Goal: Task Accomplishment & Management: Use online tool/utility

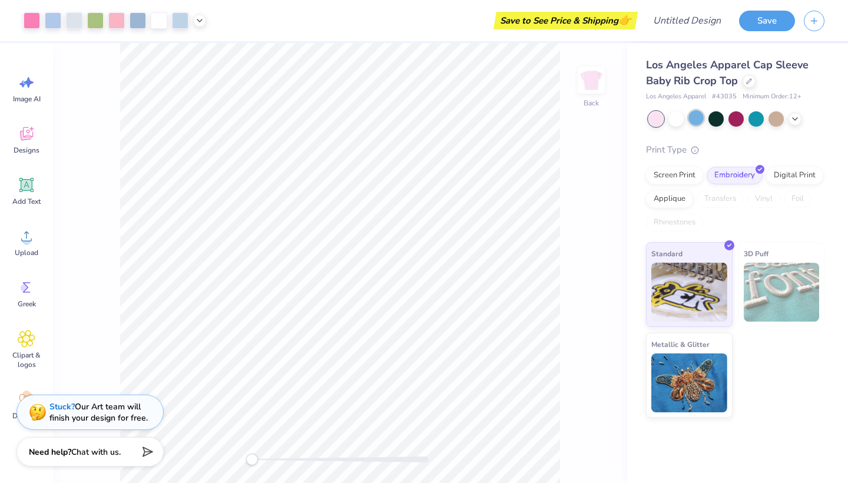
click at [697, 119] on div at bounding box center [695, 117] width 15 height 15
click at [773, 120] on div at bounding box center [775, 117] width 15 height 15
click at [746, 82] on icon at bounding box center [748, 80] width 5 height 5
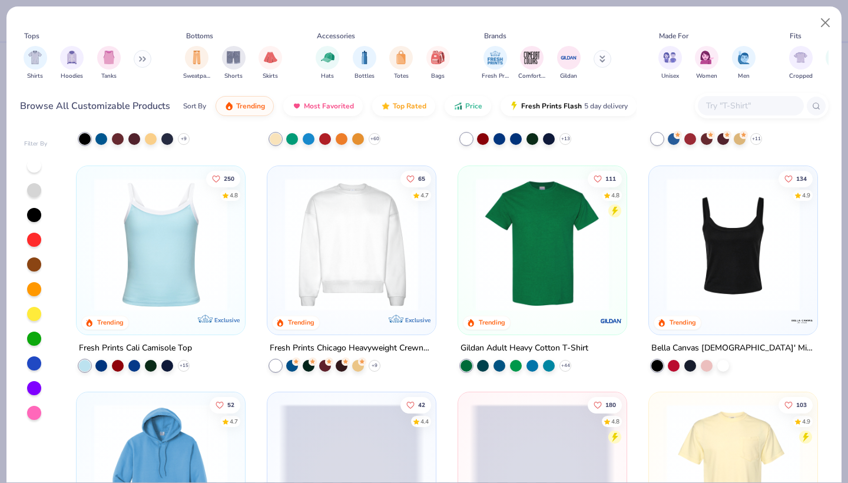
scroll to position [333, 0]
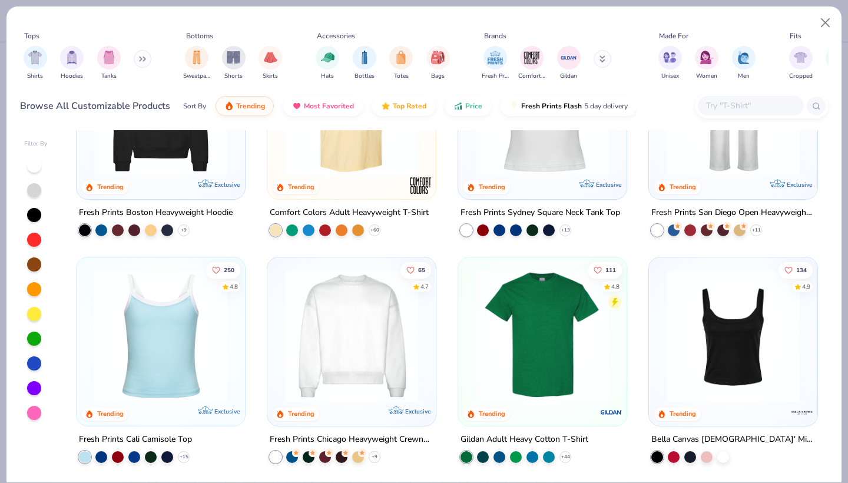
click at [176, 291] on img at bounding box center [160, 334] width 145 height 133
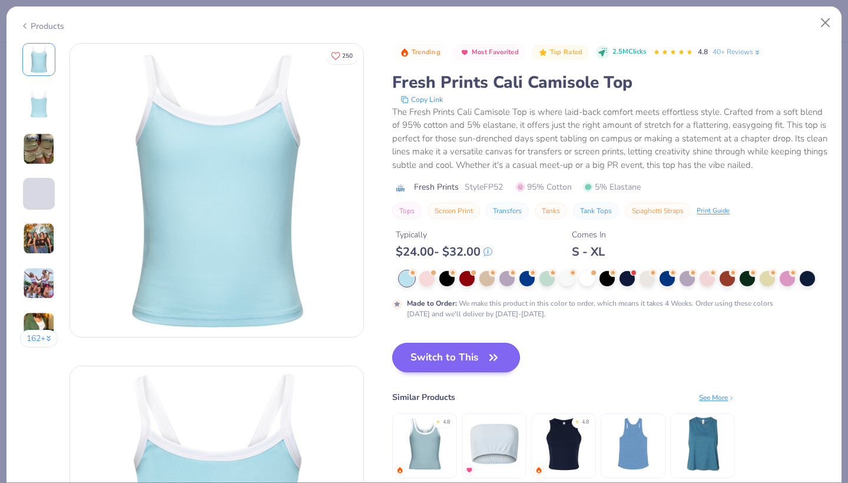
click at [445, 362] on button "Switch to This" at bounding box center [456, 357] width 128 height 29
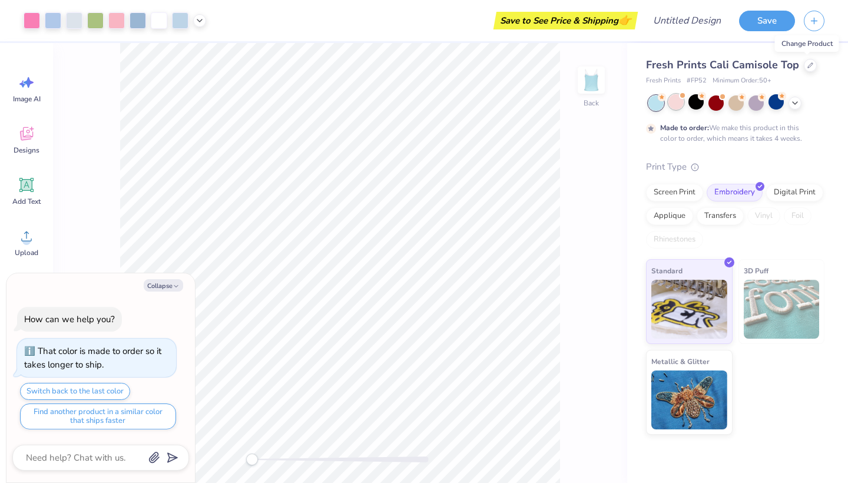
click at [672, 105] on div at bounding box center [675, 101] width 15 height 15
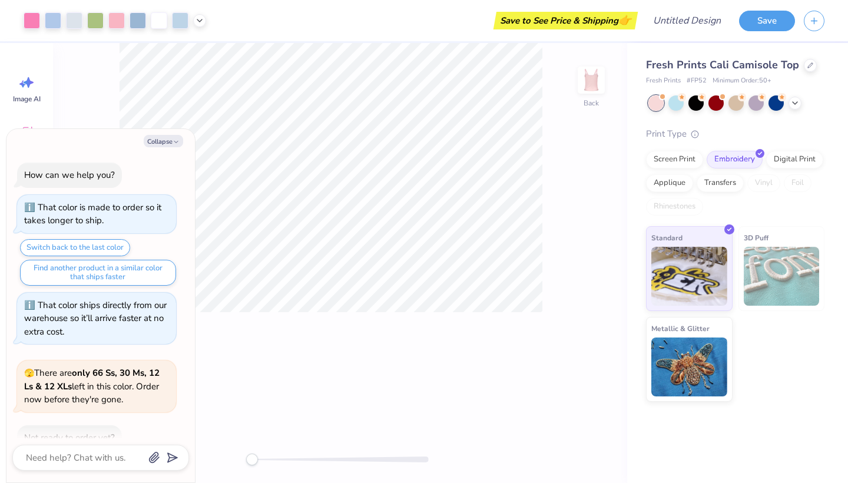
scroll to position [65, 0]
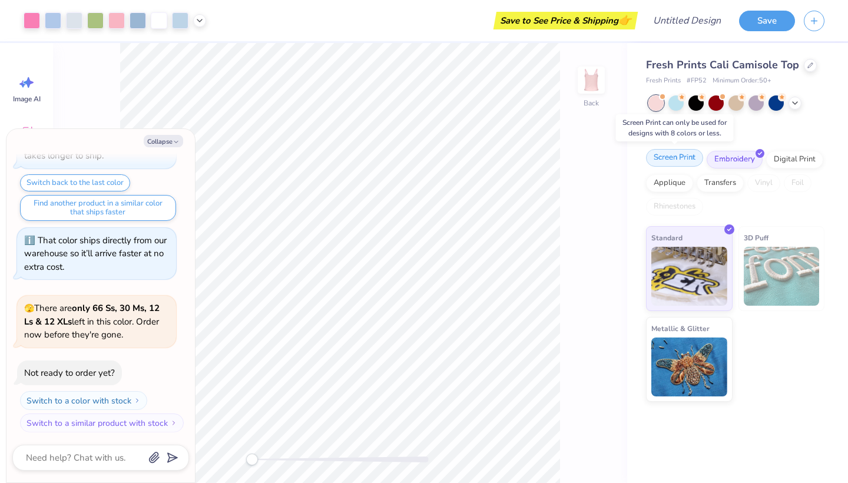
click at [693, 156] on div "Screen Print" at bounding box center [674, 158] width 57 height 18
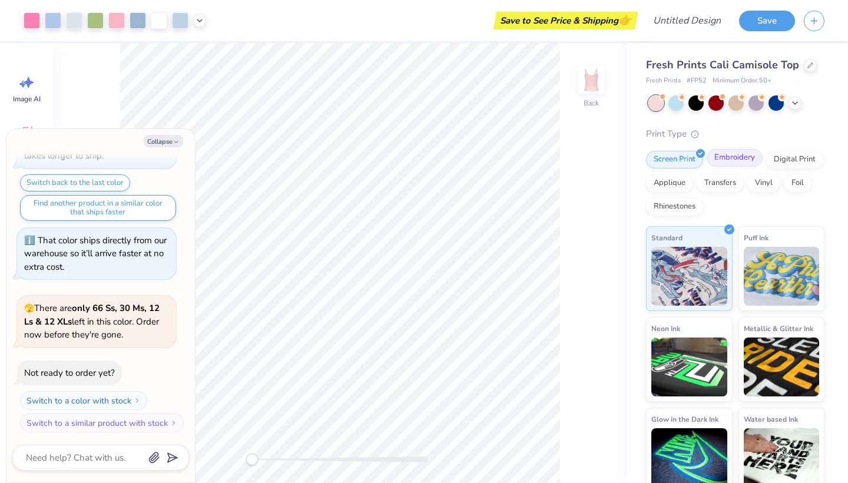
scroll to position [180, 0]
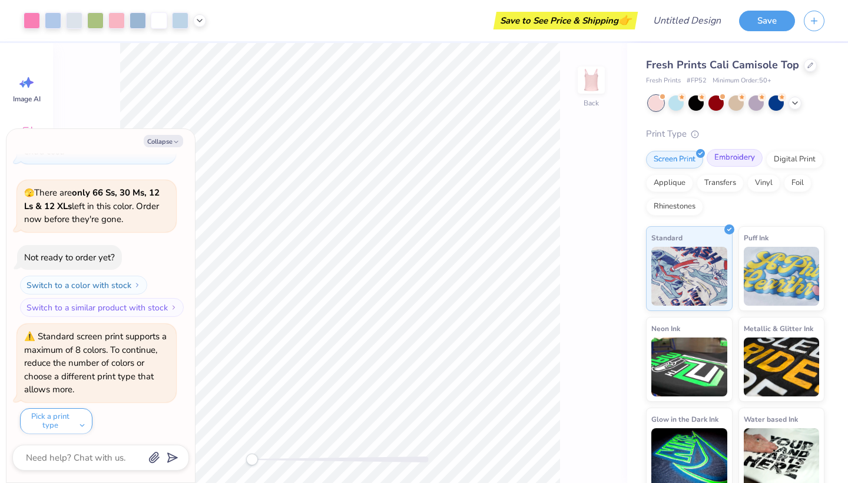
click at [718, 158] on div "Embroidery" at bounding box center [734, 158] width 56 height 18
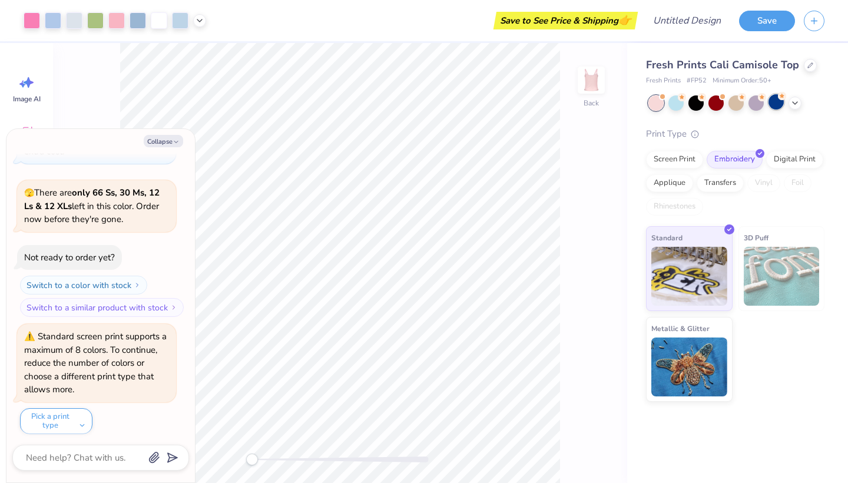
click at [773, 102] on div at bounding box center [775, 101] width 15 height 15
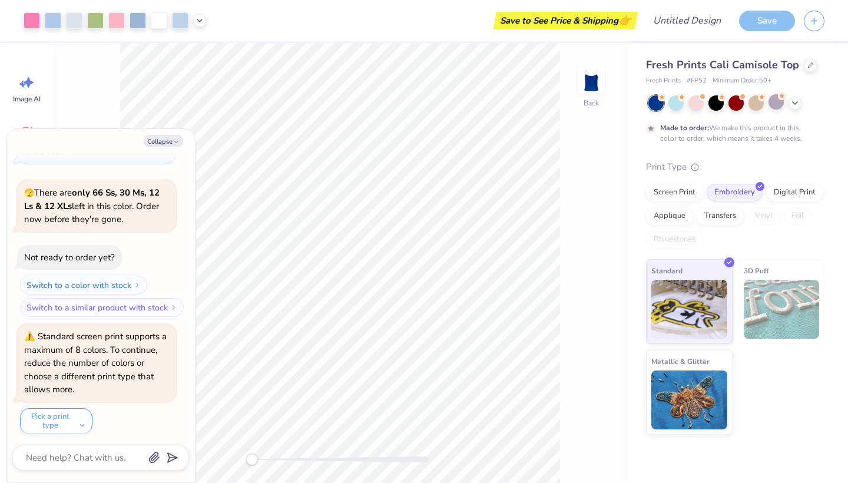
scroll to position [277, 0]
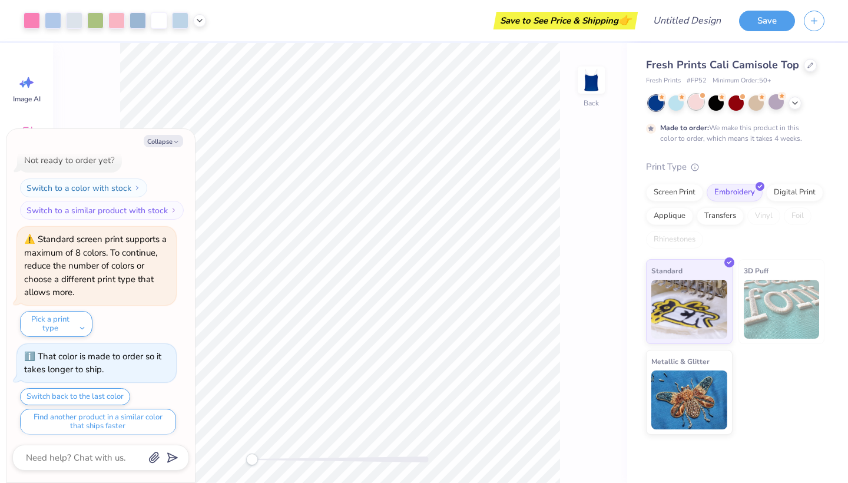
click at [689, 108] on div at bounding box center [695, 101] width 15 height 15
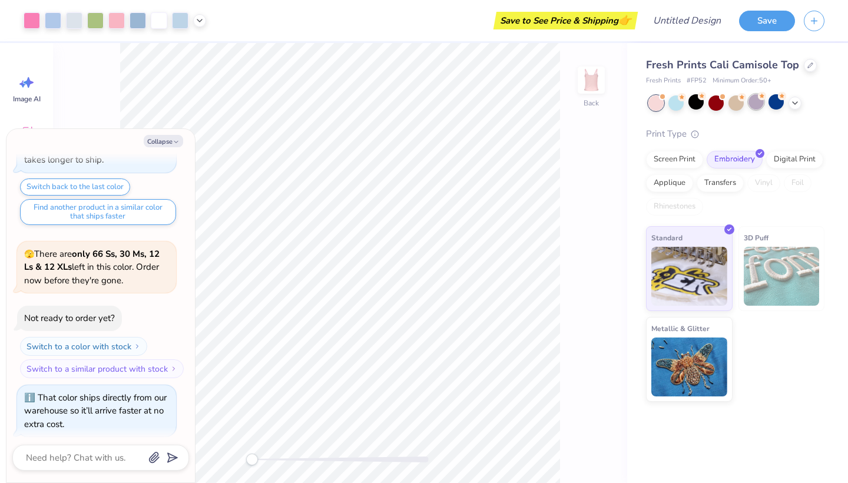
click at [753, 107] on div at bounding box center [755, 101] width 15 height 15
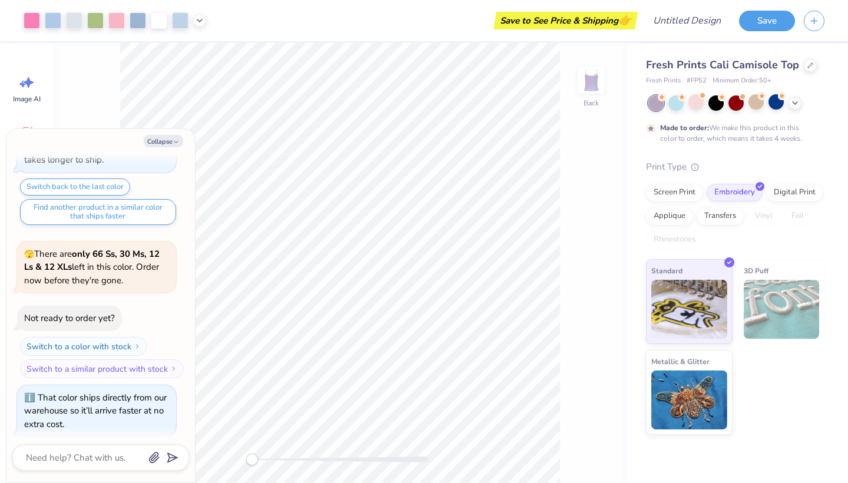
scroll to position [584, 0]
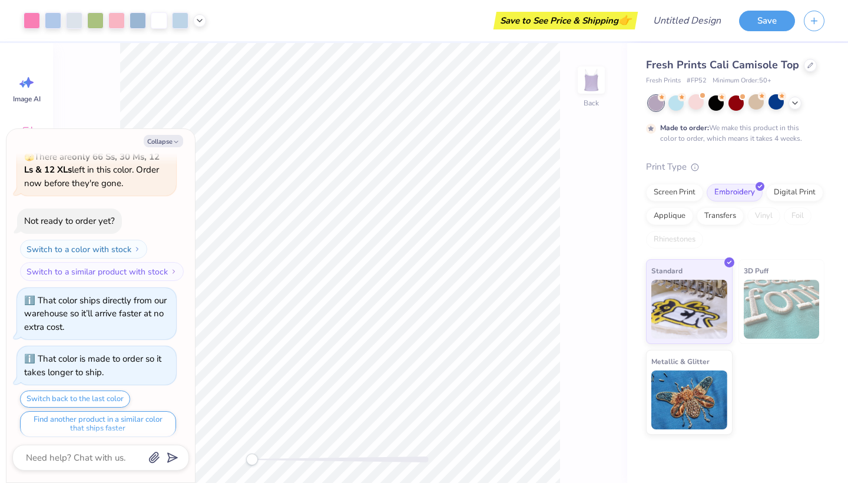
type textarea "x"
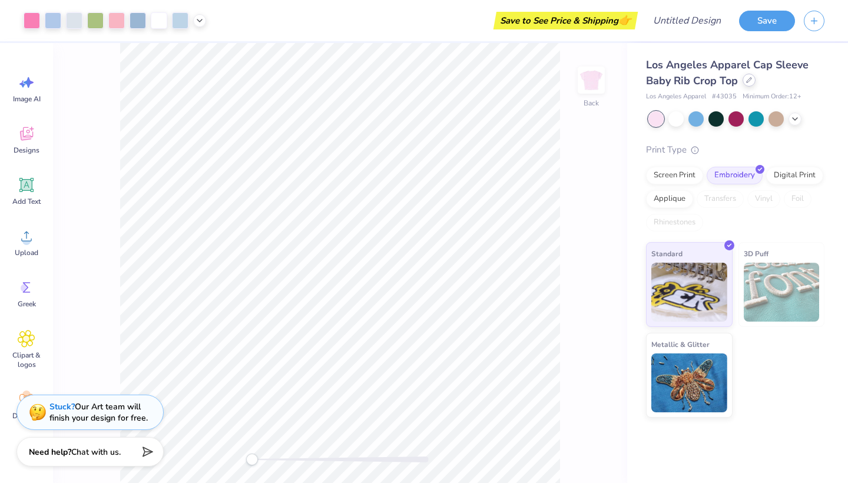
click at [749, 79] on icon at bounding box center [748, 80] width 5 height 5
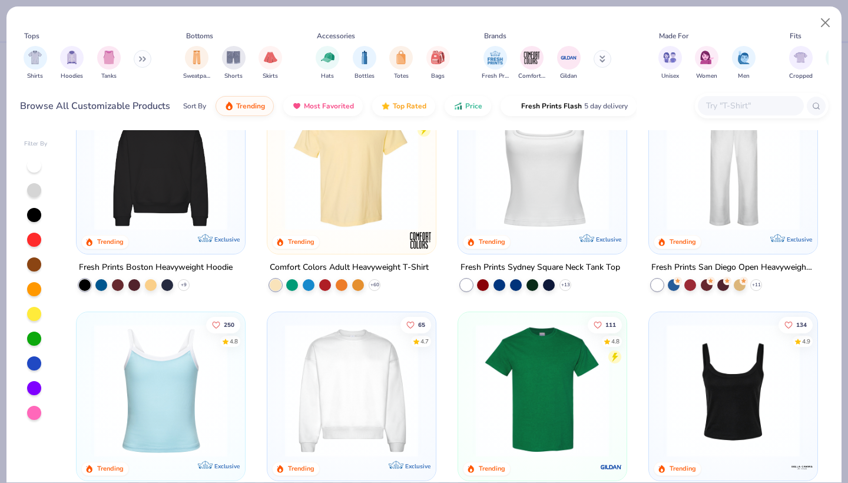
scroll to position [276, 0]
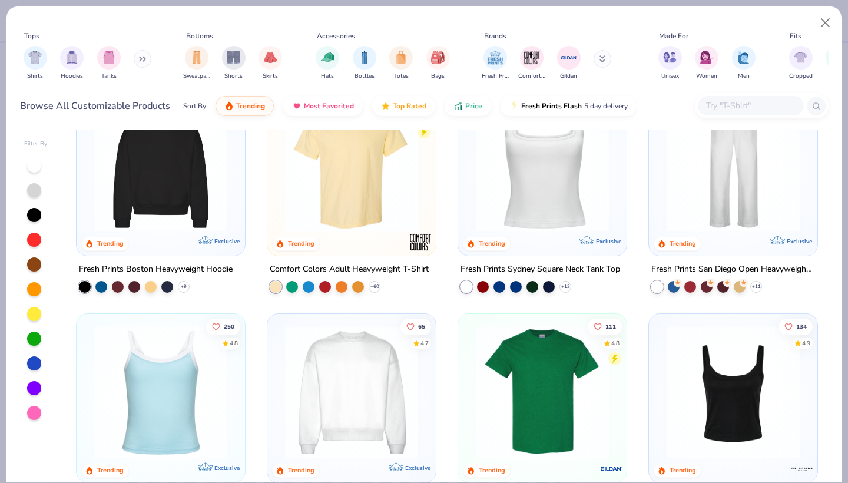
click at [584, 210] on img at bounding box center [542, 165] width 145 height 133
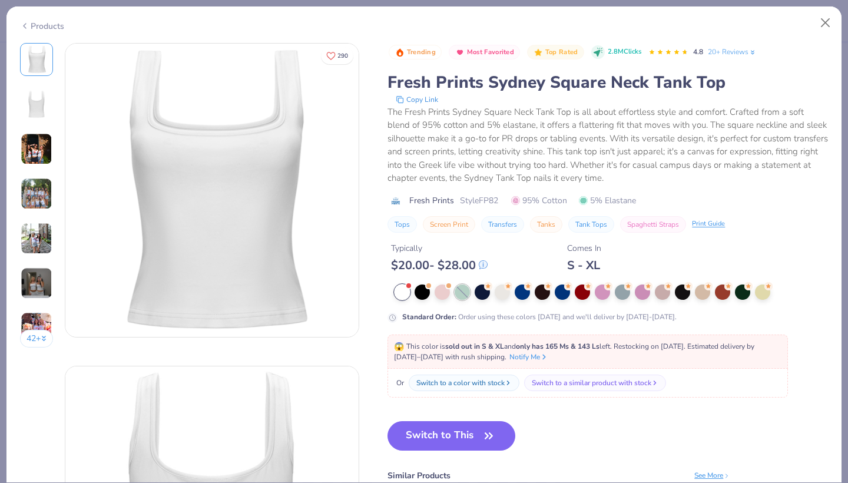
click at [465, 289] on div at bounding box center [461, 291] width 15 height 15
click at [462, 289] on div at bounding box center [461, 291] width 15 height 15
click at [437, 290] on div at bounding box center [441, 290] width 15 height 15
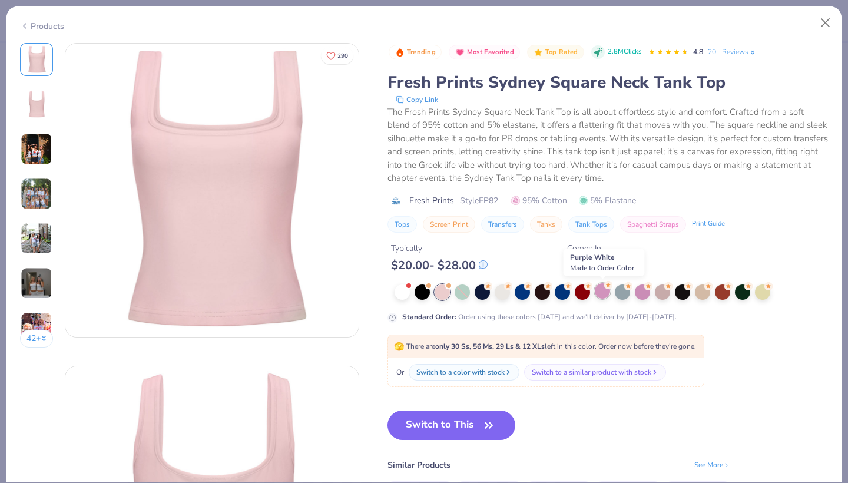
click at [603, 294] on div at bounding box center [601, 290] width 15 height 15
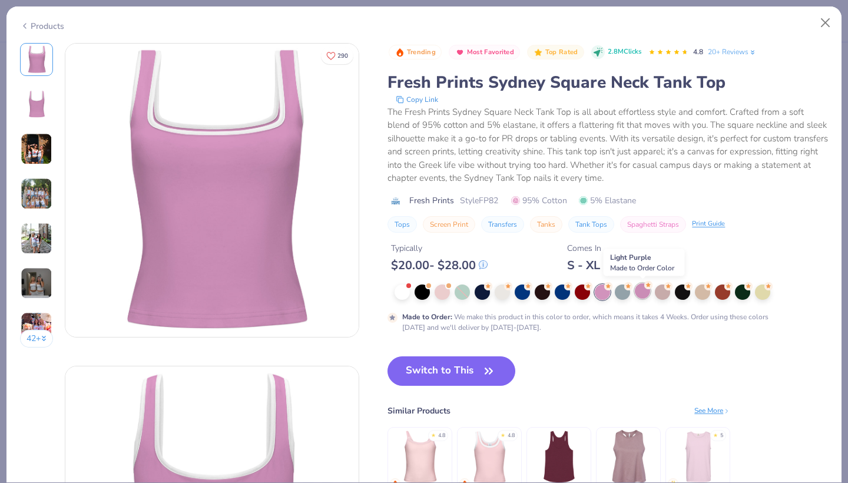
click at [645, 293] on div at bounding box center [641, 290] width 15 height 15
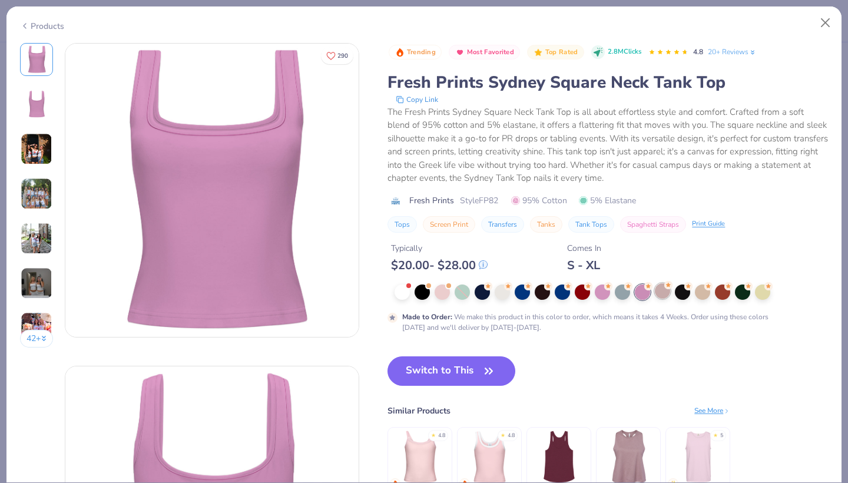
click at [660, 297] on div at bounding box center [661, 290] width 15 height 15
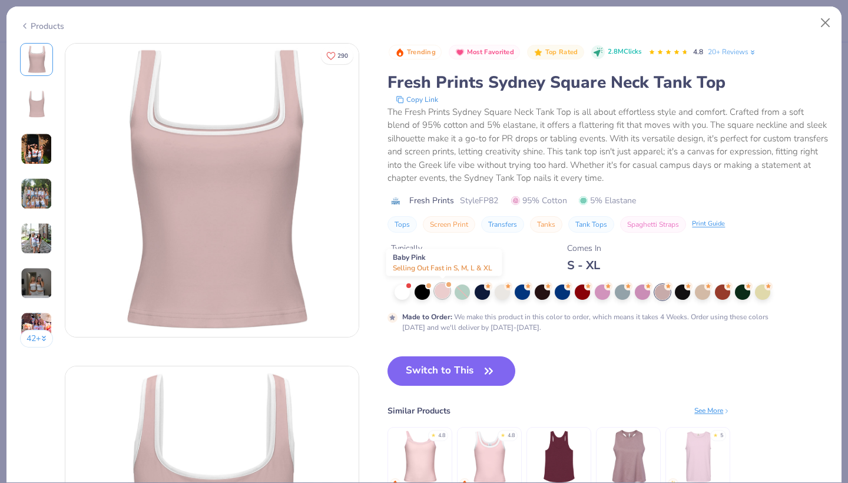
click at [443, 293] on div at bounding box center [441, 290] width 15 height 15
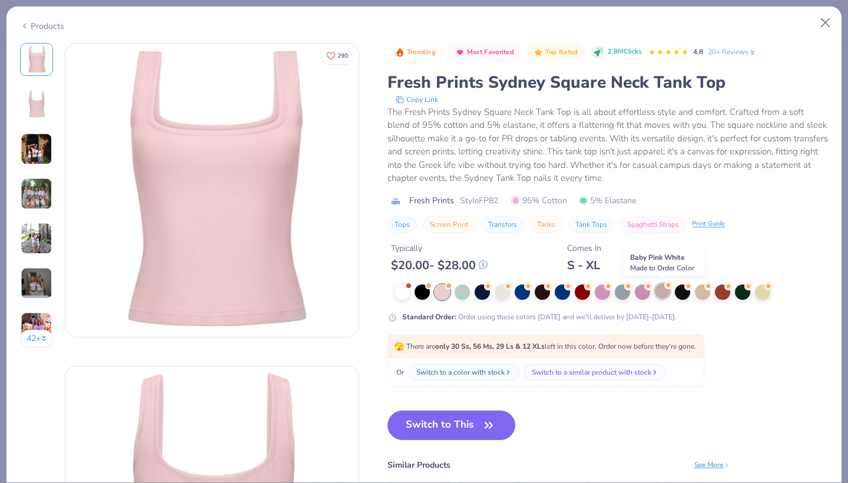
click at [664, 291] on div at bounding box center [661, 290] width 15 height 15
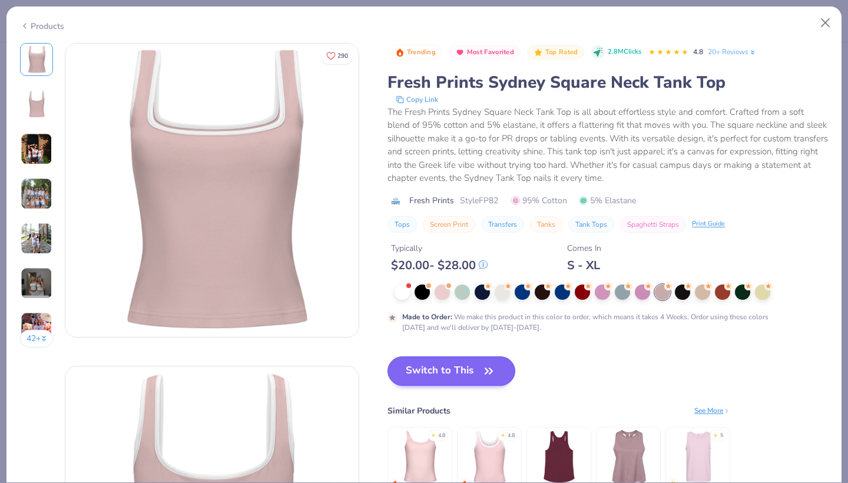
click at [428, 365] on button "Switch to This" at bounding box center [451, 370] width 128 height 29
type textarea "x"
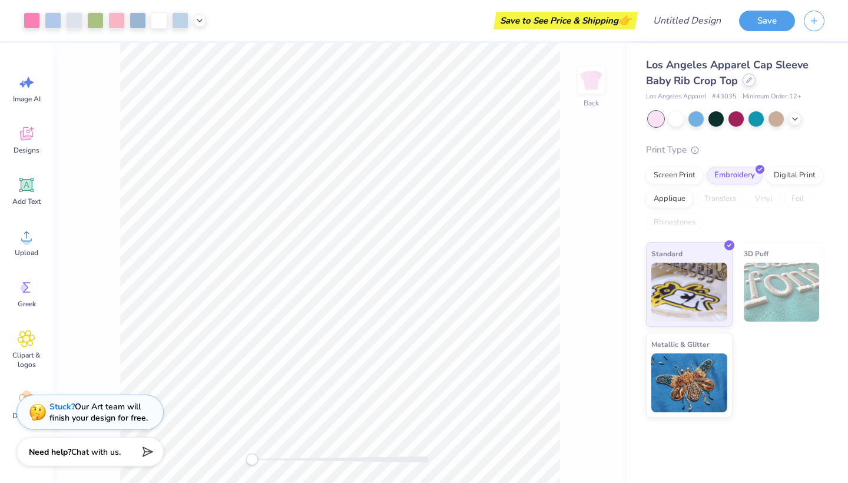
click at [743, 80] on div at bounding box center [748, 80] width 13 height 13
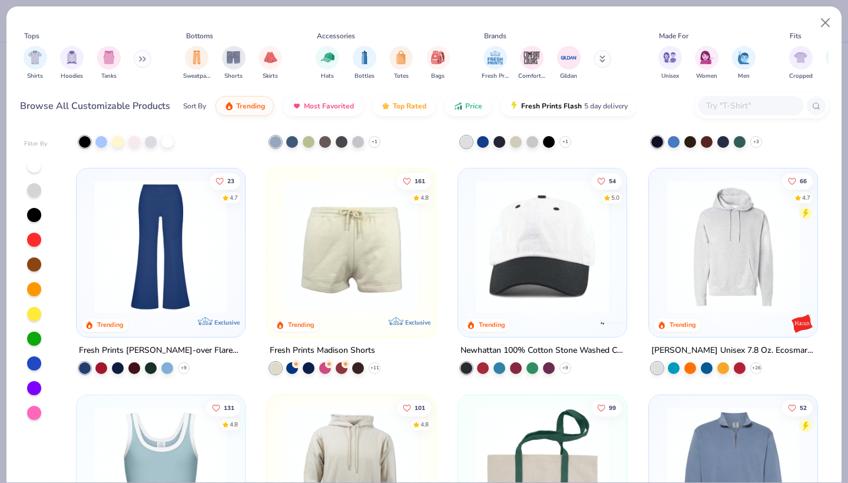
scroll to position [1338, 0]
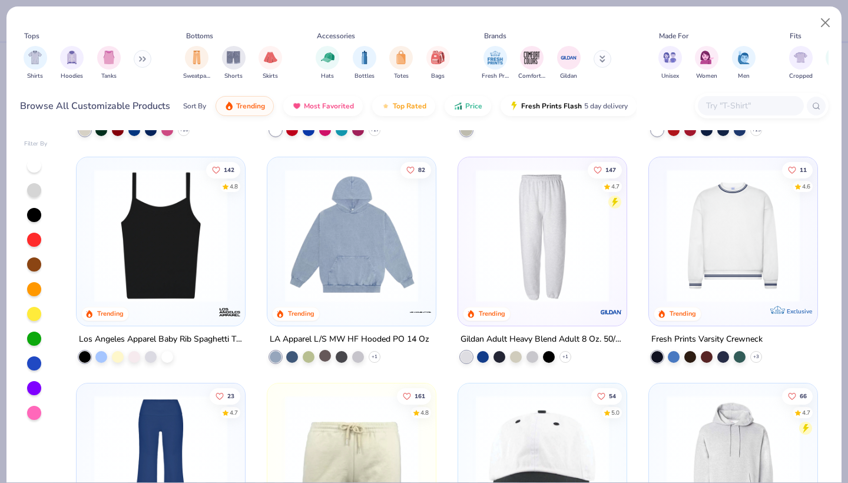
click at [326, 355] on div at bounding box center [325, 355] width 12 height 12
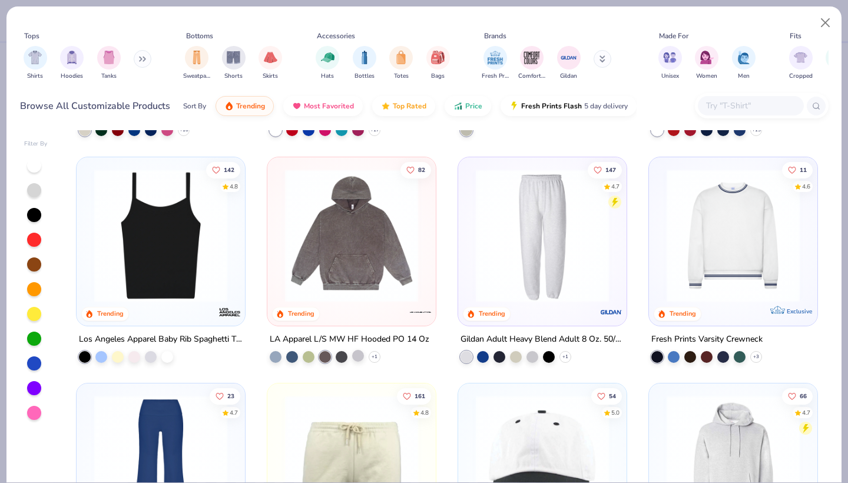
click at [354, 354] on div at bounding box center [358, 355] width 12 height 12
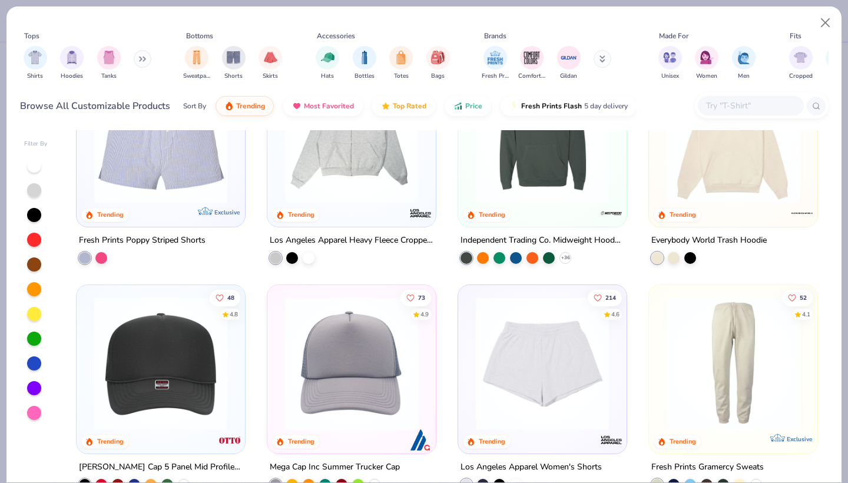
scroll to position [2387, 0]
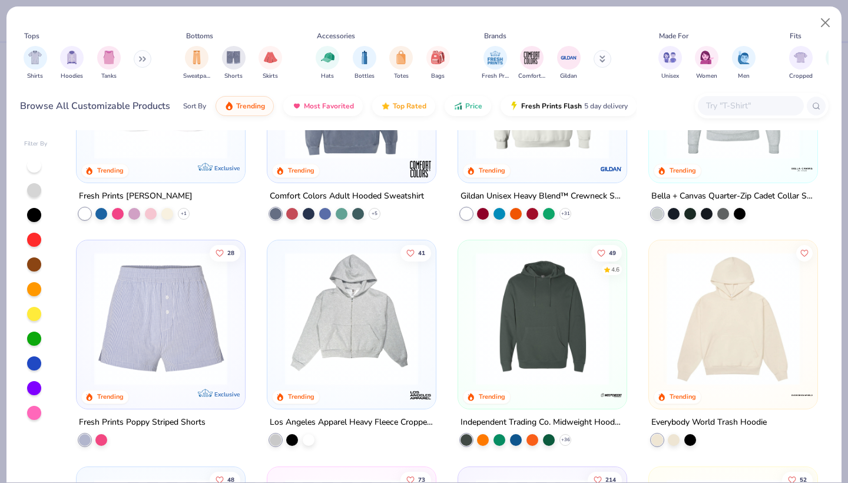
click at [724, 341] on img at bounding box center [732, 318] width 145 height 133
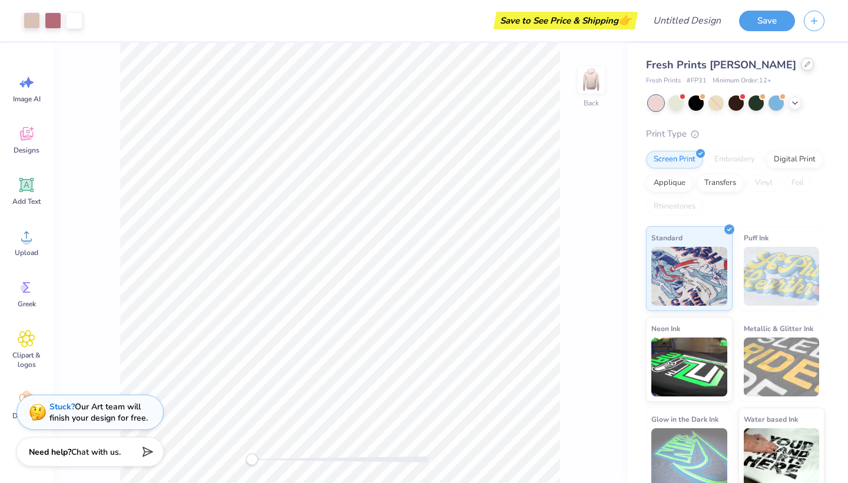
click at [800, 69] on div at bounding box center [806, 64] width 13 height 13
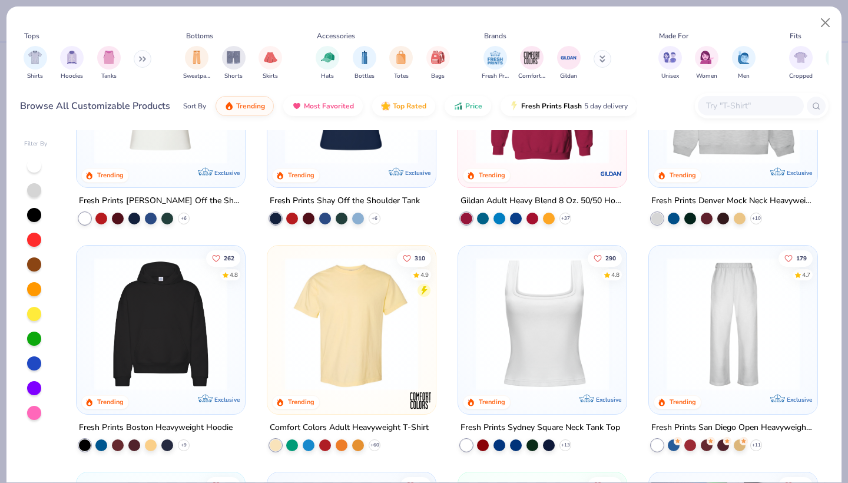
scroll to position [123, 0]
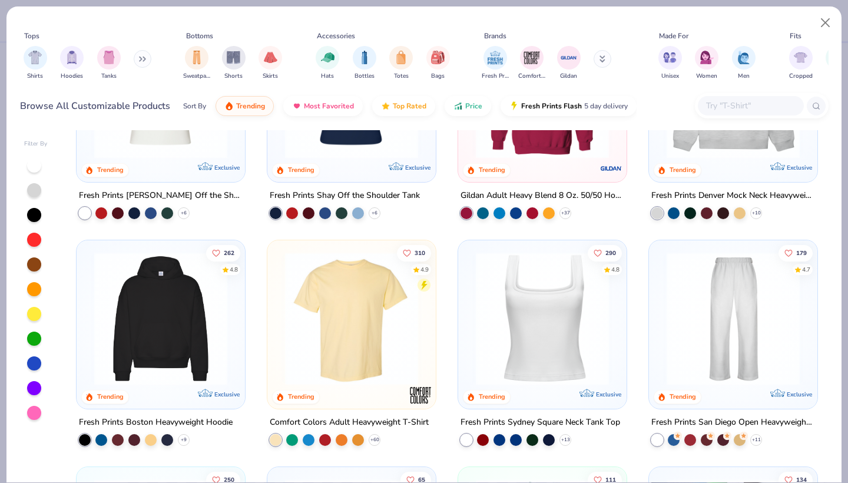
click at [211, 305] on img at bounding box center [160, 318] width 145 height 133
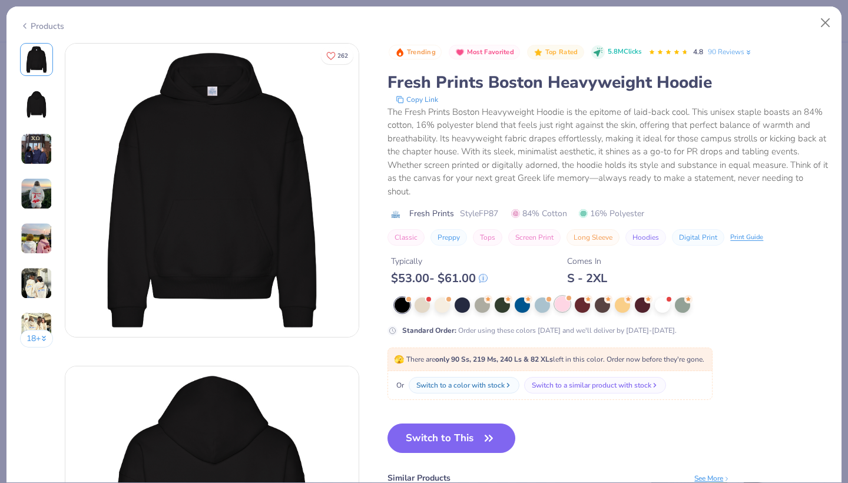
click at [570, 303] on div at bounding box center [561, 303] width 15 height 15
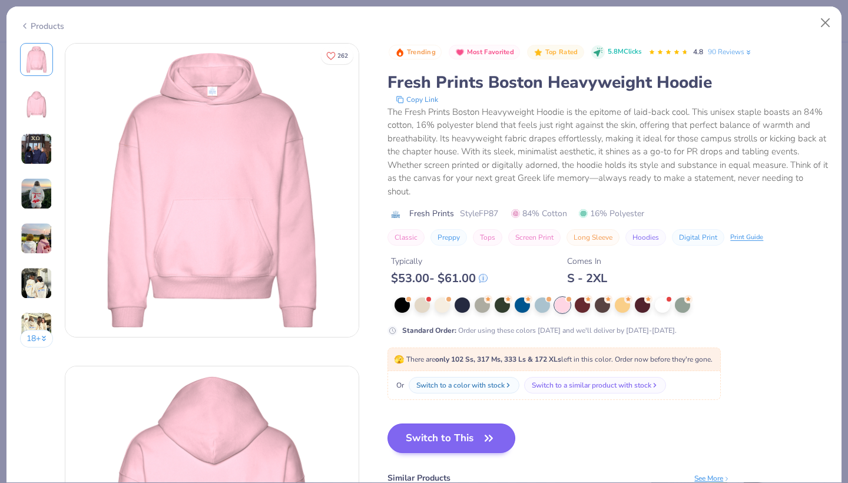
click at [423, 441] on button "Switch to This" at bounding box center [451, 437] width 128 height 29
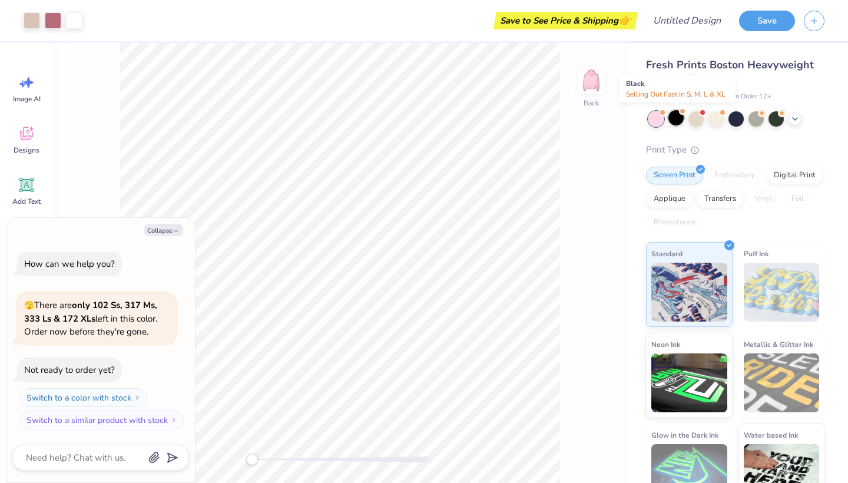
click at [674, 118] on div at bounding box center [675, 117] width 15 height 15
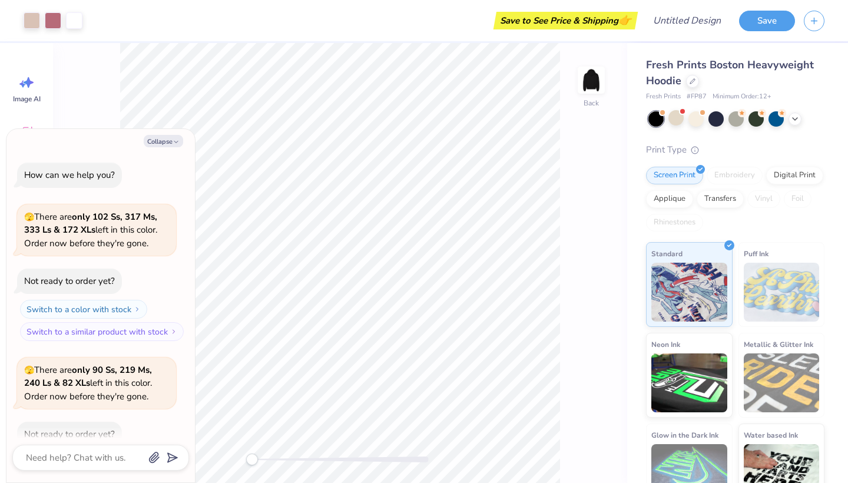
scroll to position [62, 0]
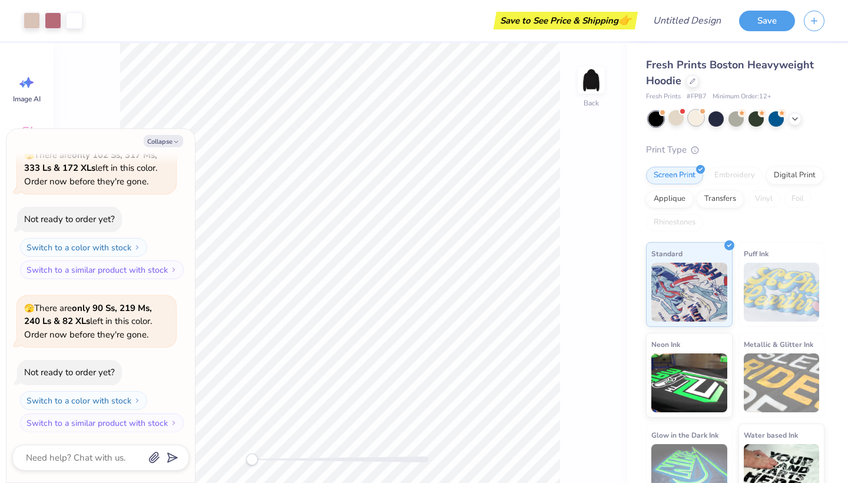
click at [696, 121] on div at bounding box center [695, 117] width 15 height 15
click at [790, 171] on div "Digital Print" at bounding box center [794, 174] width 57 height 18
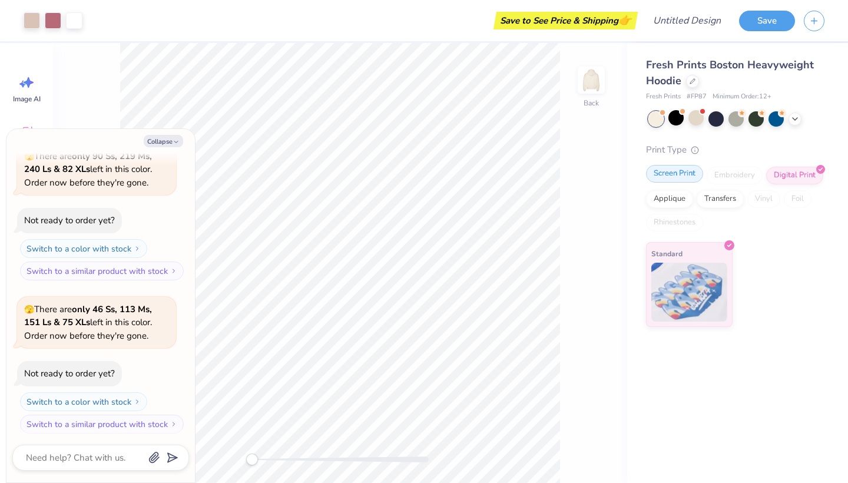
click at [682, 173] on div "Screen Print" at bounding box center [674, 174] width 57 height 18
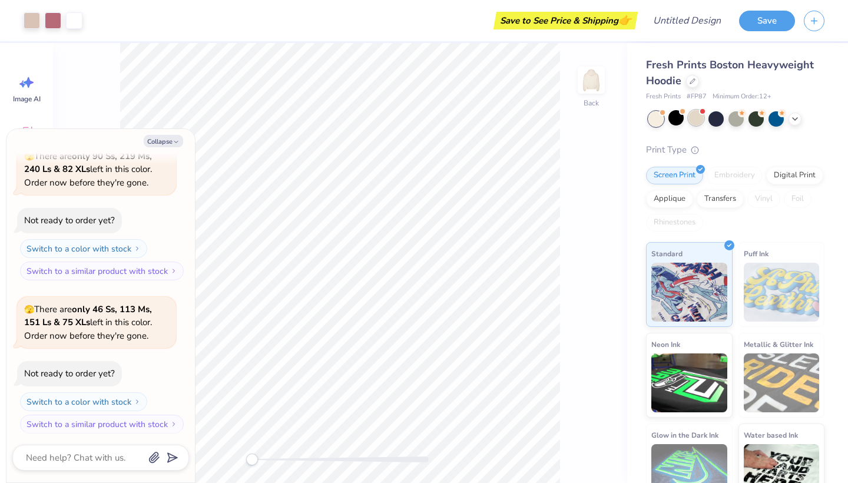
click at [699, 118] on div at bounding box center [695, 117] width 15 height 15
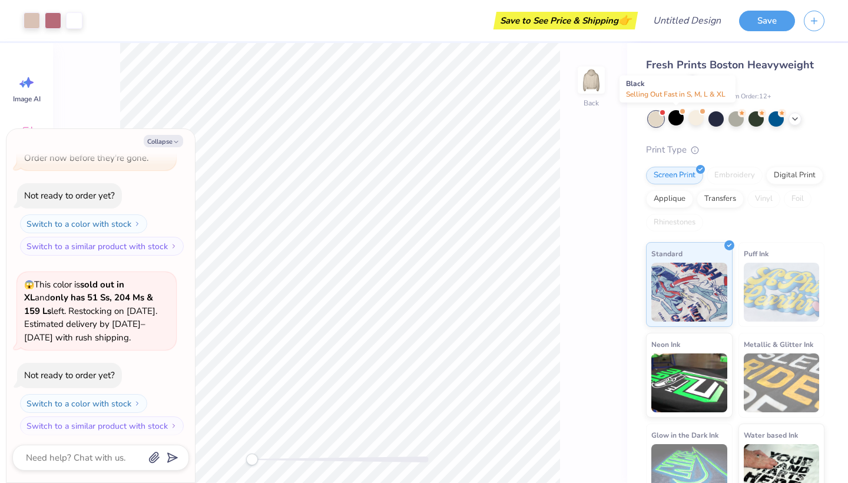
click at [651, 117] on div at bounding box center [655, 118] width 15 height 15
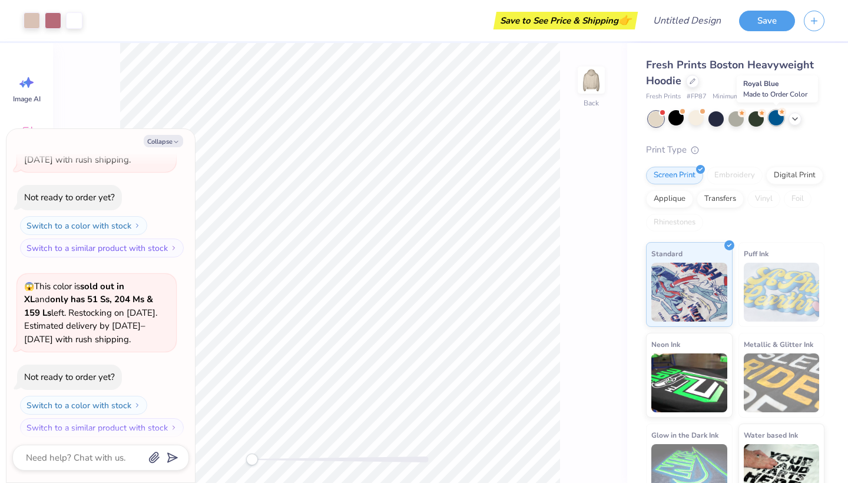
click at [776, 124] on div at bounding box center [775, 117] width 15 height 15
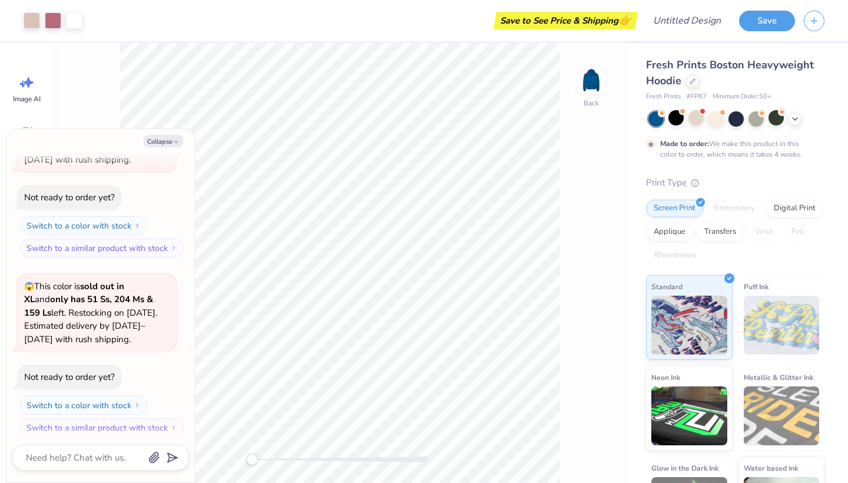
scroll to position [666, 0]
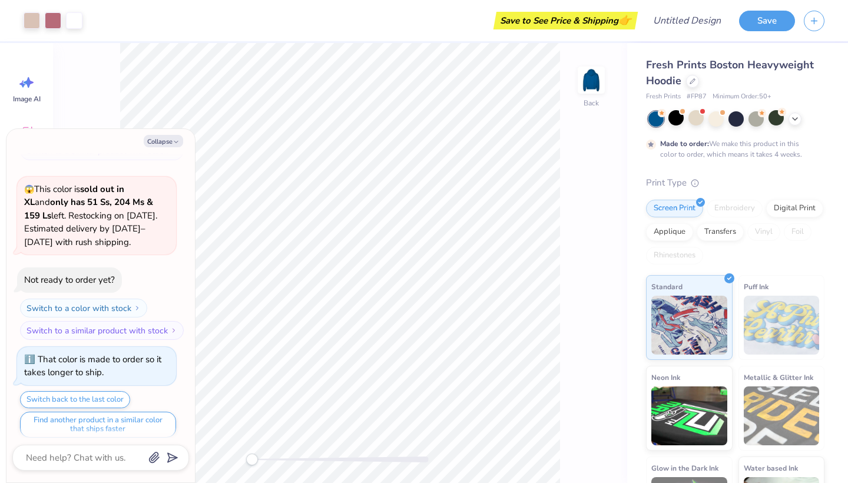
click at [803, 123] on div at bounding box center [736, 118] width 176 height 15
click at [795, 121] on icon at bounding box center [794, 117] width 9 height 9
type textarea "x"
